Goal: Information Seeking & Learning: Learn about a topic

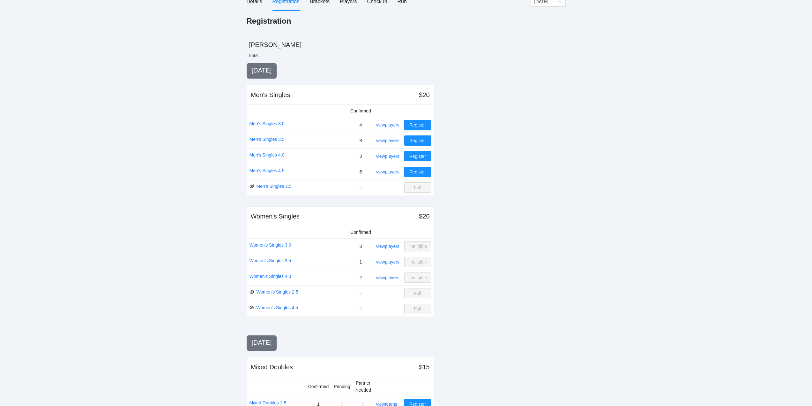
scroll to position [96, 0]
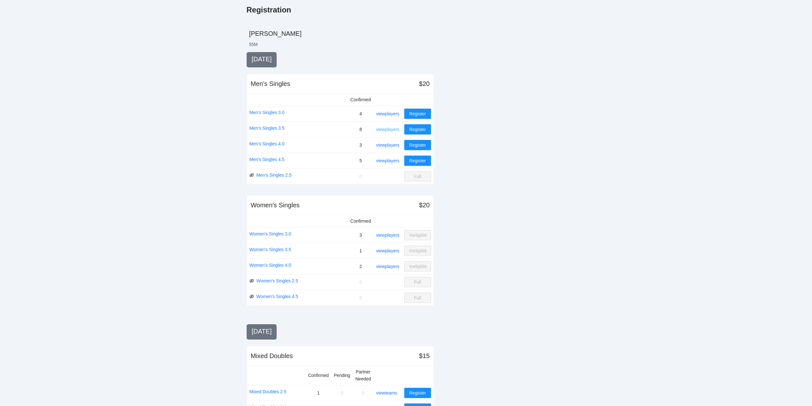
click at [386, 127] on link "view players" at bounding box center [387, 129] width 23 height 5
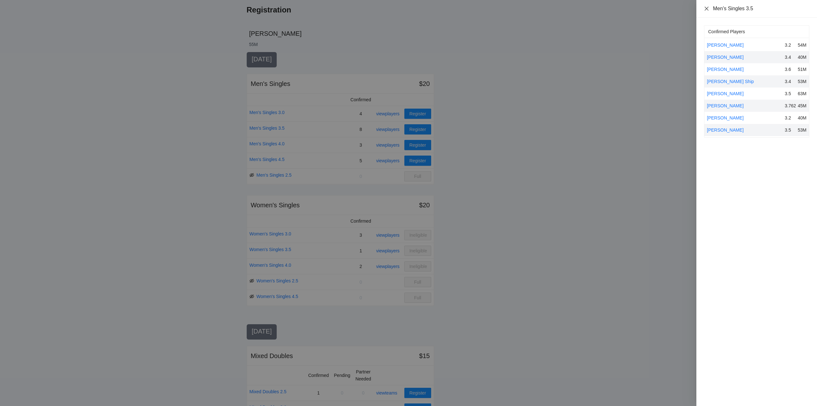
click at [707, 8] on icon "close" at bounding box center [707, 8] width 4 height 4
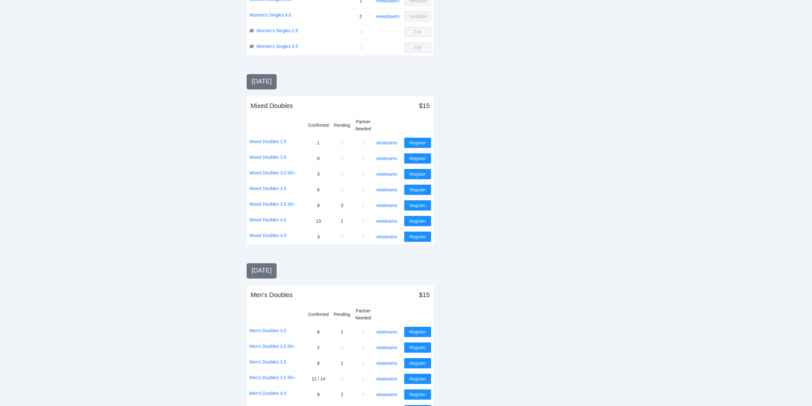
scroll to position [351, 0]
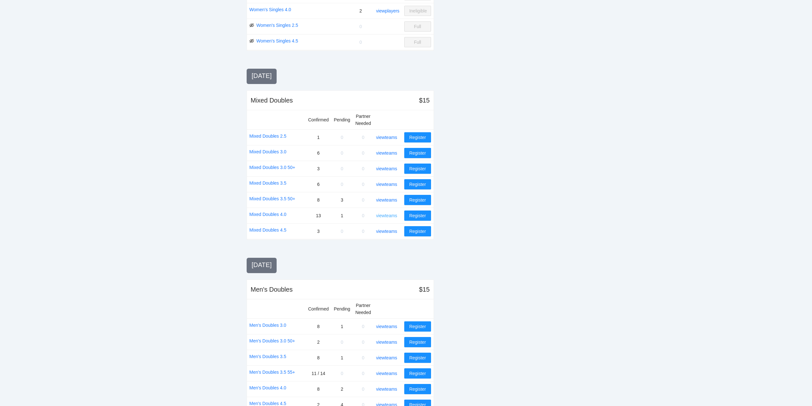
click at [389, 214] on link "view teams" at bounding box center [386, 215] width 21 height 5
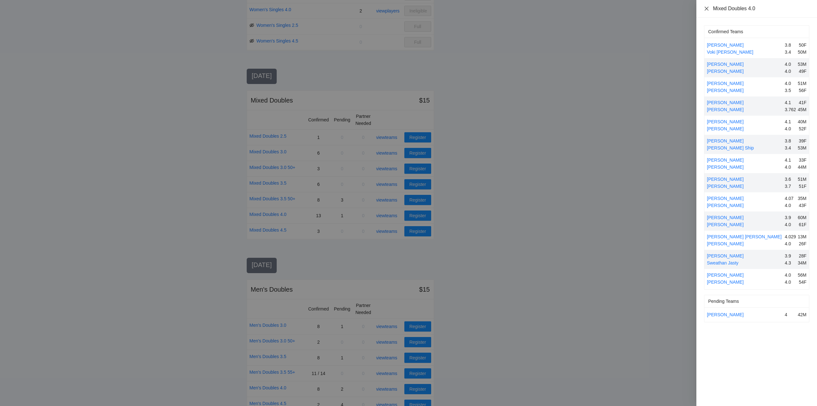
click at [707, 9] on icon "close" at bounding box center [706, 8] width 5 height 5
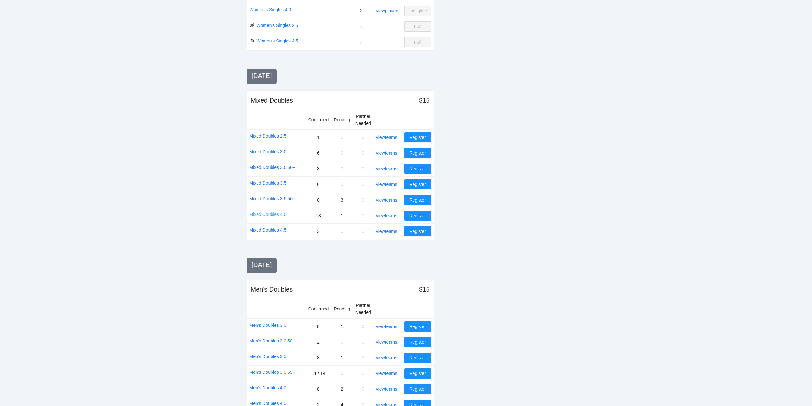
click at [266, 214] on link "Mixed Doubles 4.0" at bounding box center [268, 214] width 37 height 7
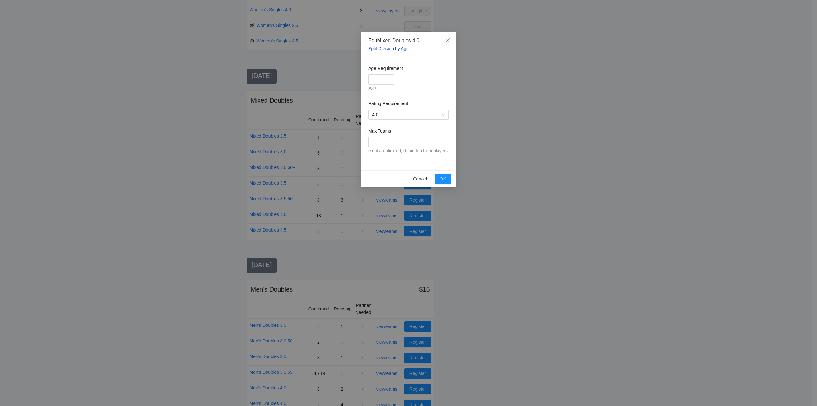
click at [384, 47] on link "Split Division by Age" at bounding box center [388, 48] width 41 height 5
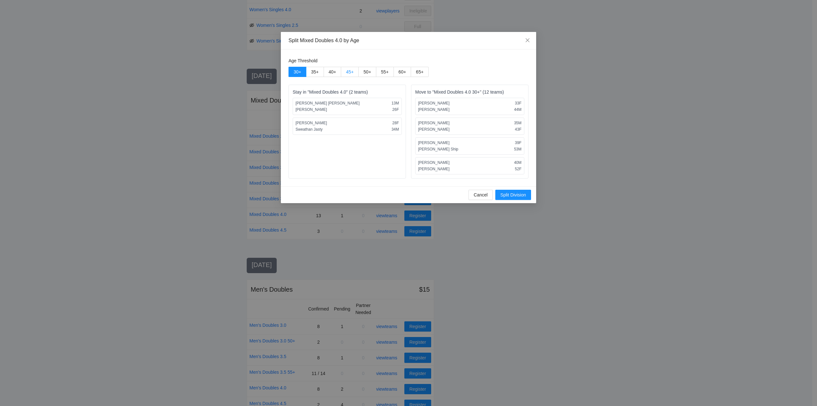
click at [350, 71] on span "45 +" at bounding box center [350, 71] width 8 height 5
click at [515, 193] on span "Split Division" at bounding box center [513, 194] width 26 height 7
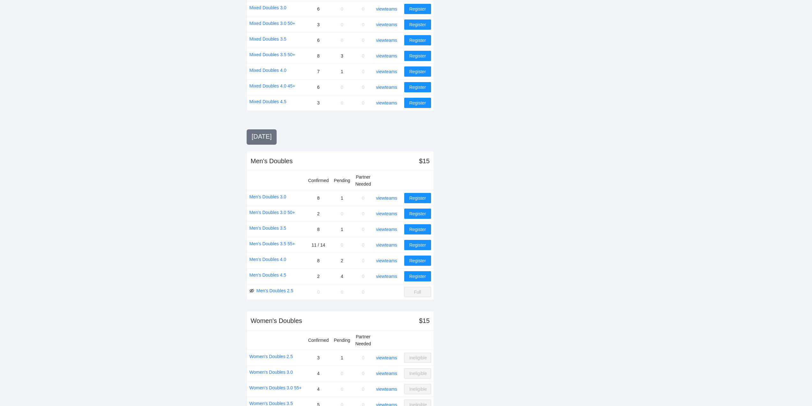
scroll to position [511, 0]
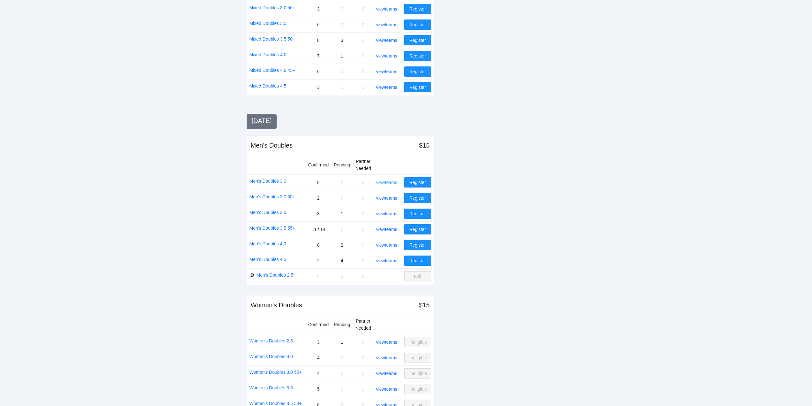
click at [389, 181] on link "view teams" at bounding box center [386, 182] width 21 height 5
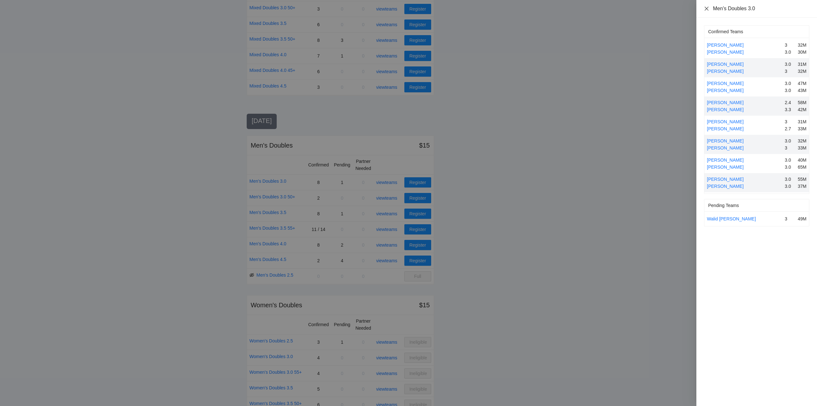
click at [707, 6] on icon "close" at bounding box center [706, 8] width 5 height 5
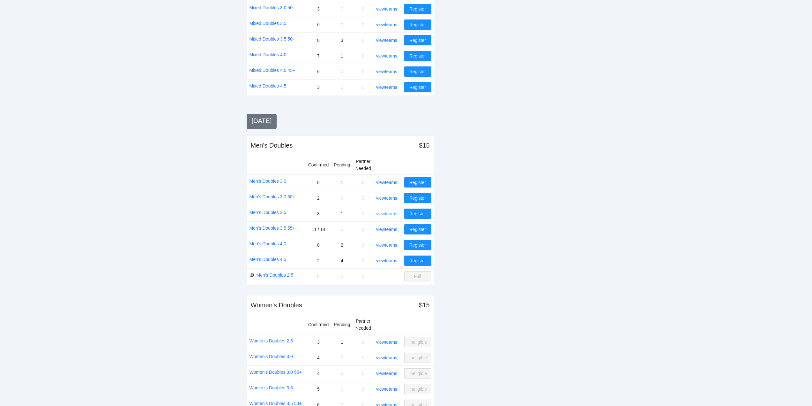
click at [390, 211] on link "view teams" at bounding box center [386, 213] width 21 height 5
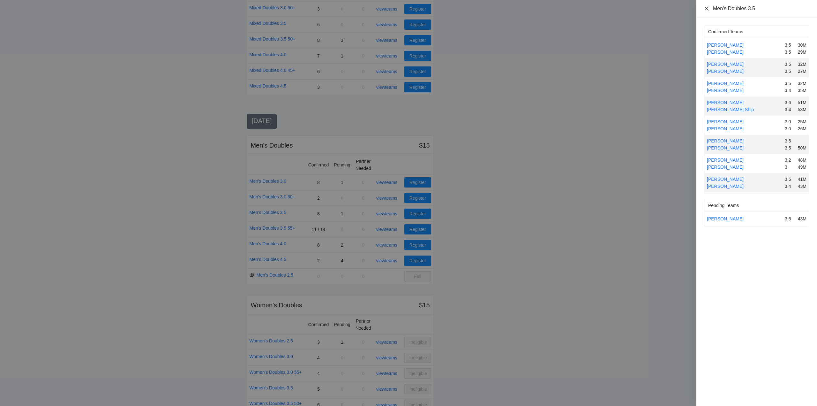
click at [708, 7] on icon "close" at bounding box center [706, 8] width 5 height 5
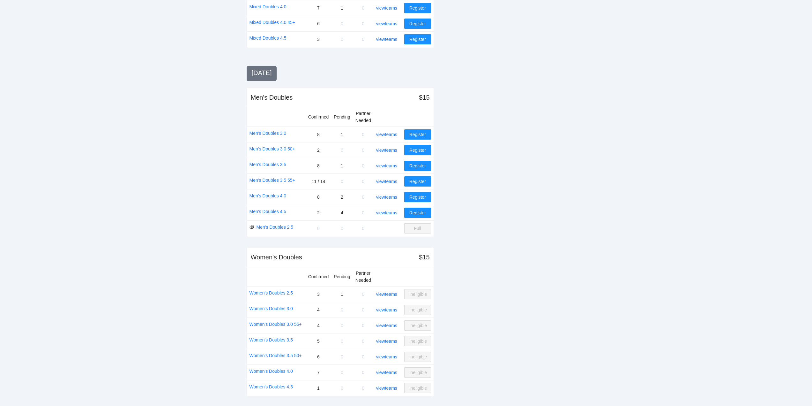
scroll to position [560, 0]
click at [391, 371] on link "view teams" at bounding box center [386, 371] width 21 height 5
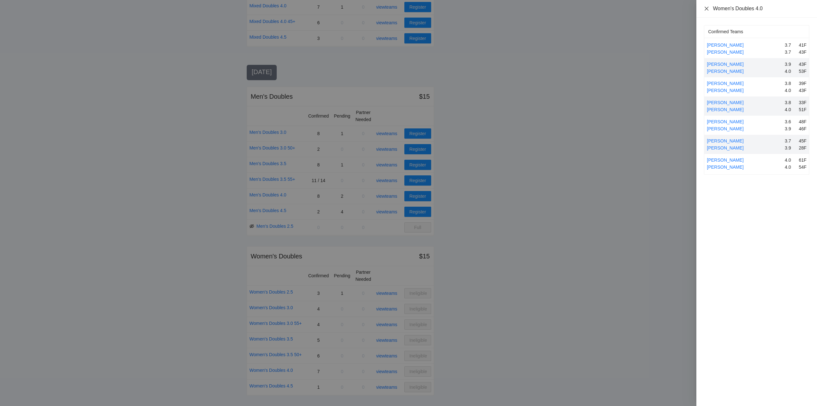
click at [705, 9] on icon "close" at bounding box center [706, 8] width 5 height 5
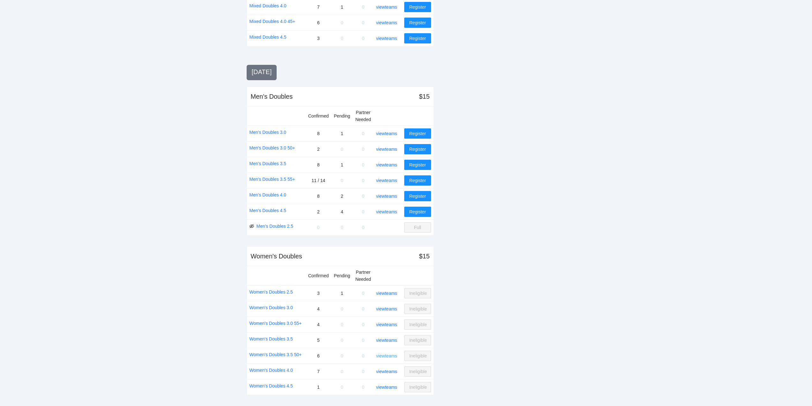
click at [385, 356] on link "view teams" at bounding box center [386, 355] width 21 height 5
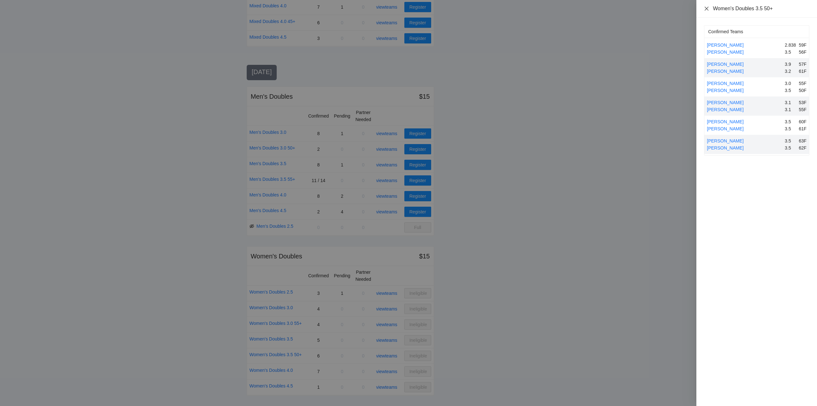
click at [707, 7] on icon "close" at bounding box center [706, 8] width 5 height 5
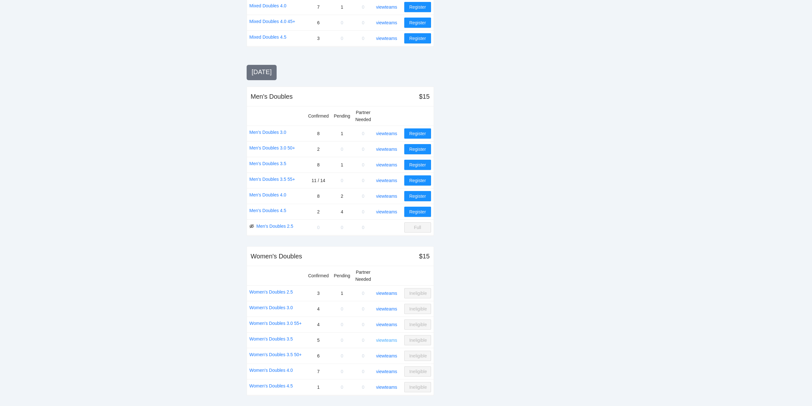
click at [384, 340] on link "view teams" at bounding box center [386, 339] width 21 height 5
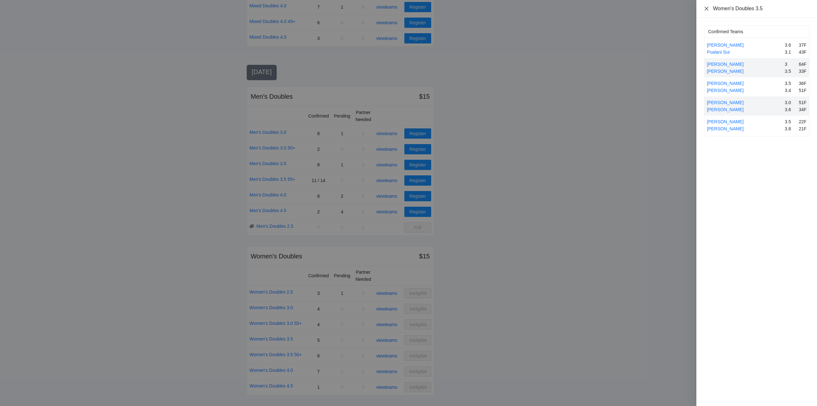
drag, startPoint x: 704, startPoint y: 9, endPoint x: 711, endPoint y: 19, distance: 11.8
click at [706, 9] on icon "close" at bounding box center [706, 8] width 5 height 5
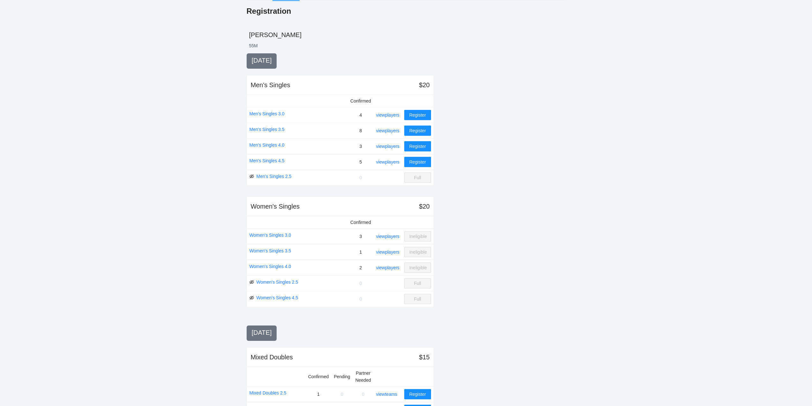
scroll to position [0, 0]
